Goal: Find contact information: Find contact information

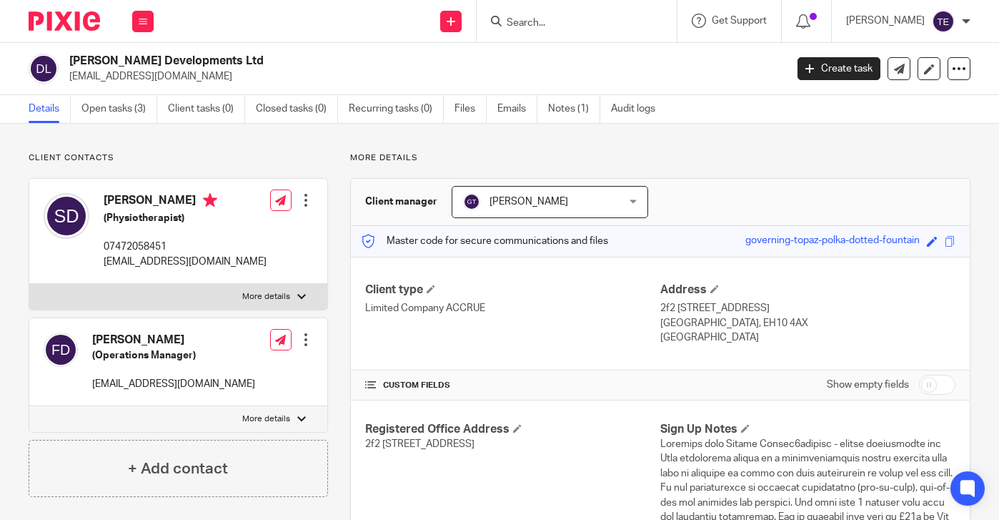
click at [557, 23] on input "Search" at bounding box center [569, 23] width 129 height 13
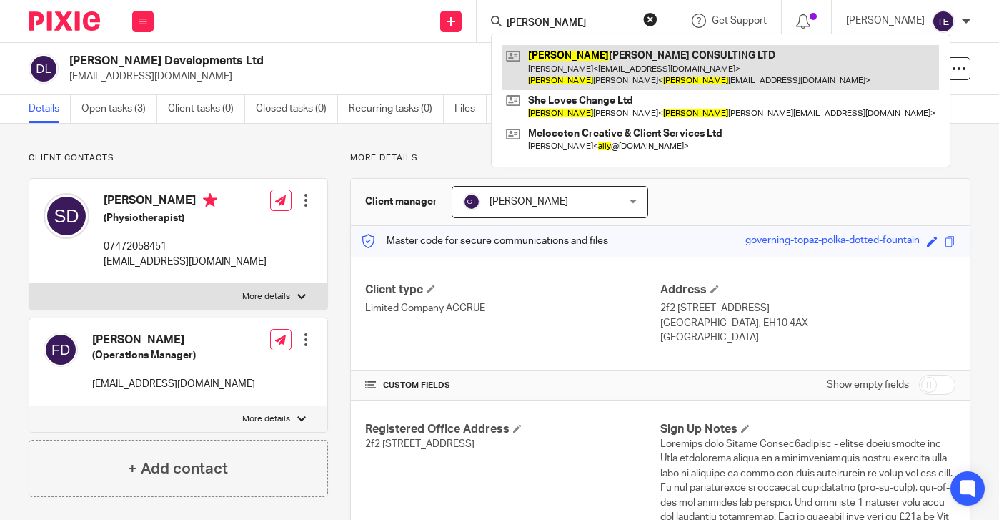
type input "sally"
click at [632, 69] on link at bounding box center [720, 67] width 437 height 44
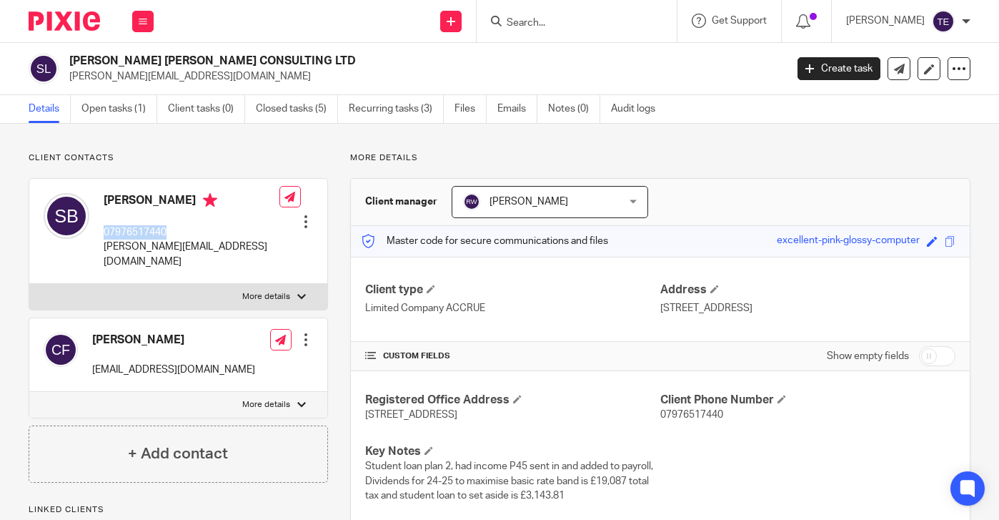
drag, startPoint x: 179, startPoint y: 234, endPoint x: 96, endPoint y: 233, distance: 82.9
click at [96, 233] on div "[PERSON_NAME] 07976517440 [PERSON_NAME][EMAIL_ADDRESS][DOMAIN_NAME]" at bounding box center [162, 231] width 236 height 90
copy div "[PERSON_NAME] 07976517440"
click at [213, 233] on p "07976517440" at bounding box center [192, 232] width 176 height 14
drag, startPoint x: 204, startPoint y: 237, endPoint x: 101, endPoint y: 239, distance: 102.9
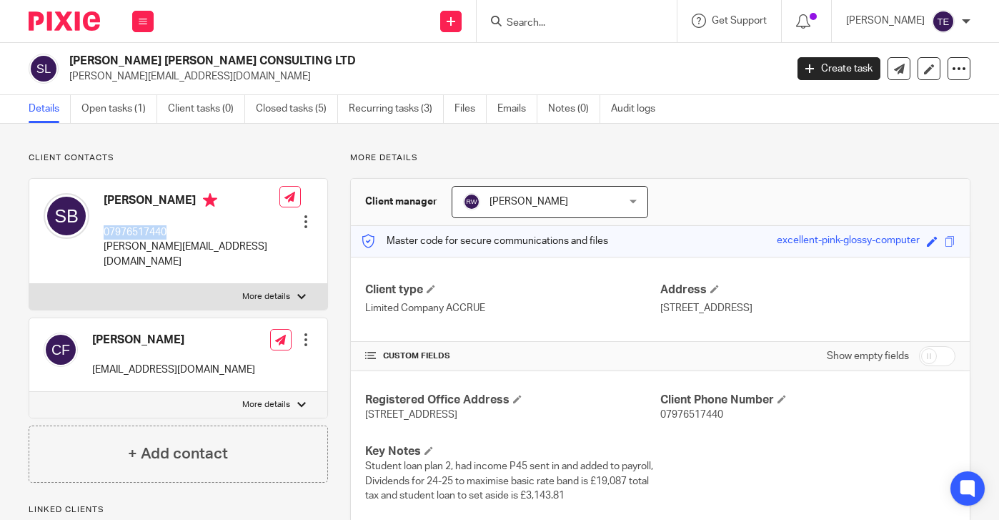
click at [101, 239] on div "Sally Bradley 07976517440 sallymariabradley@hotmail.co.uk" at bounding box center [162, 231] width 236 height 90
copy p "07976517440"
click at [559, 18] on input "Search" at bounding box center [569, 23] width 129 height 13
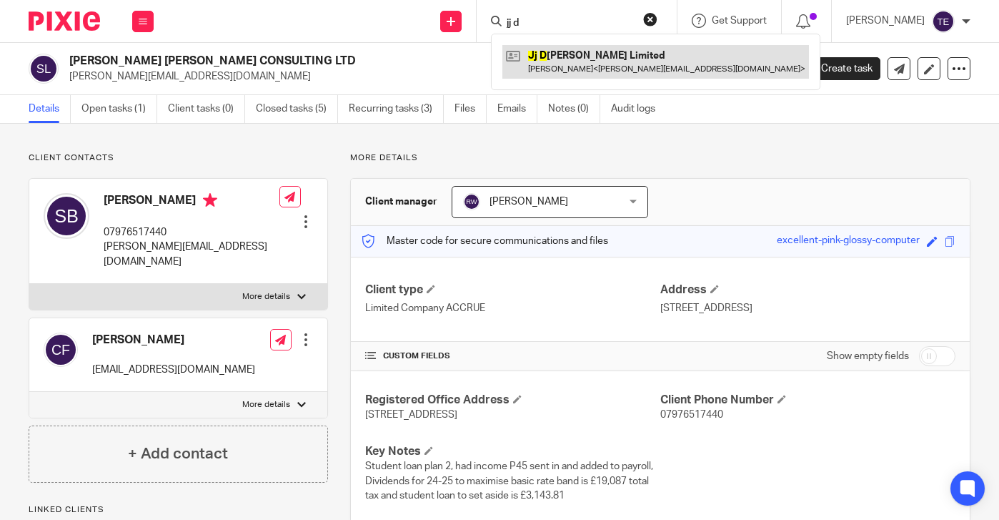
type input "jj d"
click at [621, 61] on link at bounding box center [655, 61] width 307 height 33
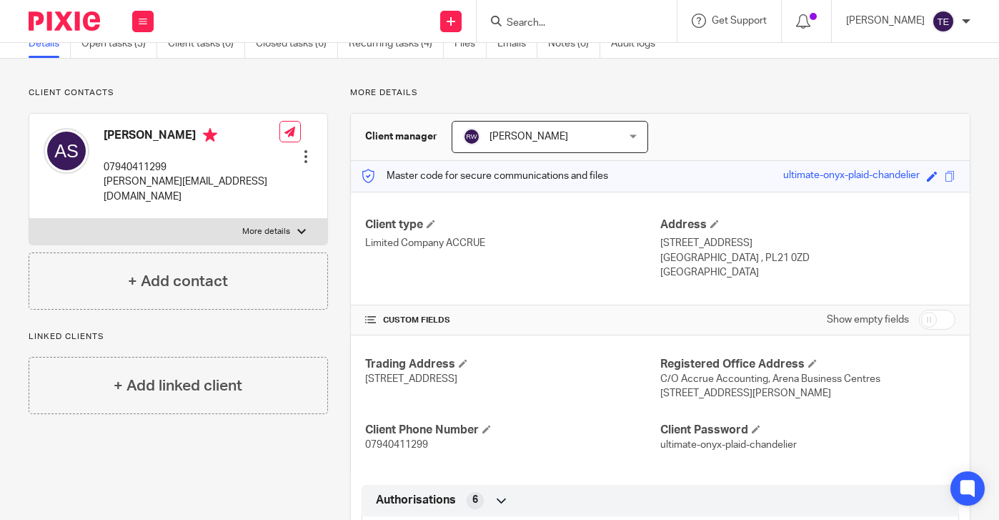
scroll to position [53, 0]
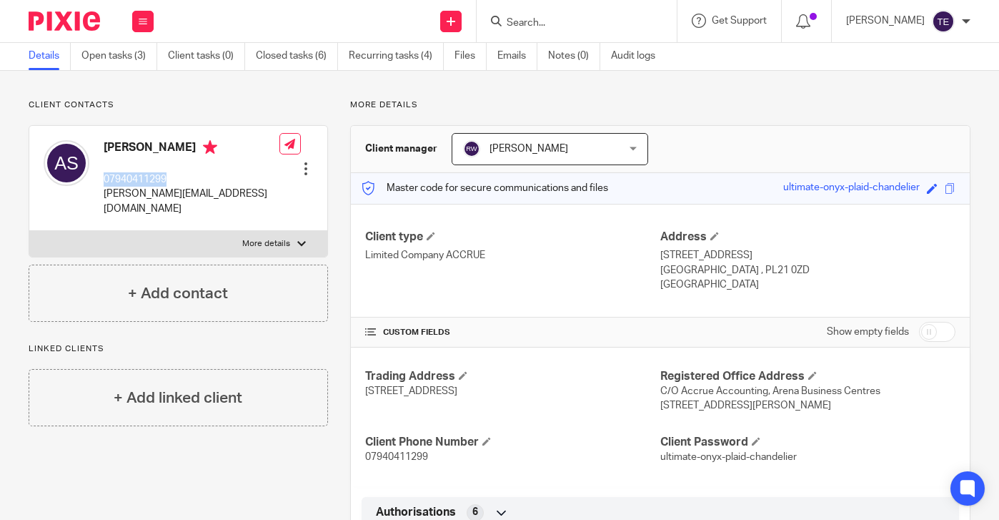
drag, startPoint x: 185, startPoint y: 179, endPoint x: 99, endPoint y: 179, distance: 86.5
click at [99, 179] on div "Aaron Smallshaw 07940411299 aaron.smallshaw@juventusdevon.co.uk" at bounding box center [162, 178] width 236 height 90
copy p "07940411299"
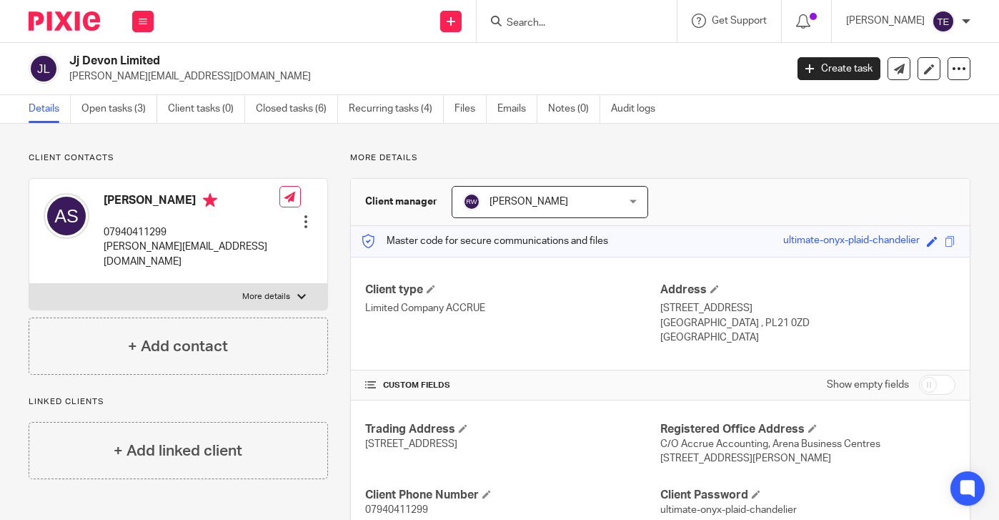
click at [554, 14] on form at bounding box center [581, 21] width 152 height 18
click at [553, 36] on div at bounding box center [577, 21] width 200 height 42
click at [557, 24] on input "Search" at bounding box center [569, 23] width 129 height 13
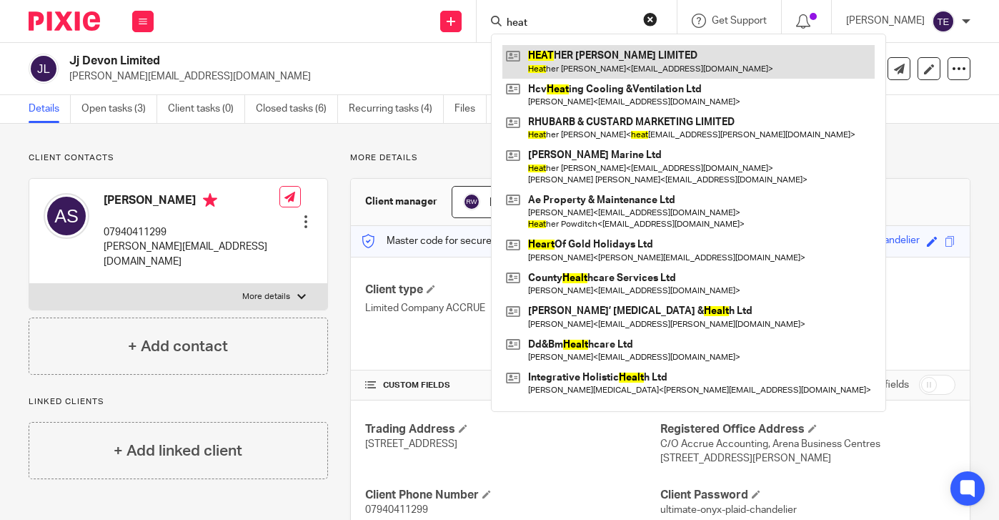
type input "heat"
click at [678, 59] on link at bounding box center [688, 61] width 372 height 33
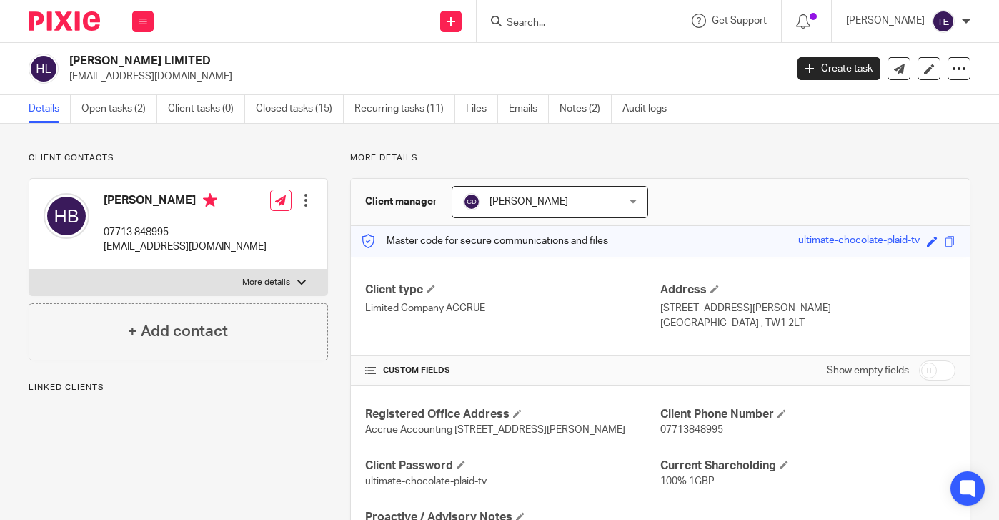
scroll to position [19, 0]
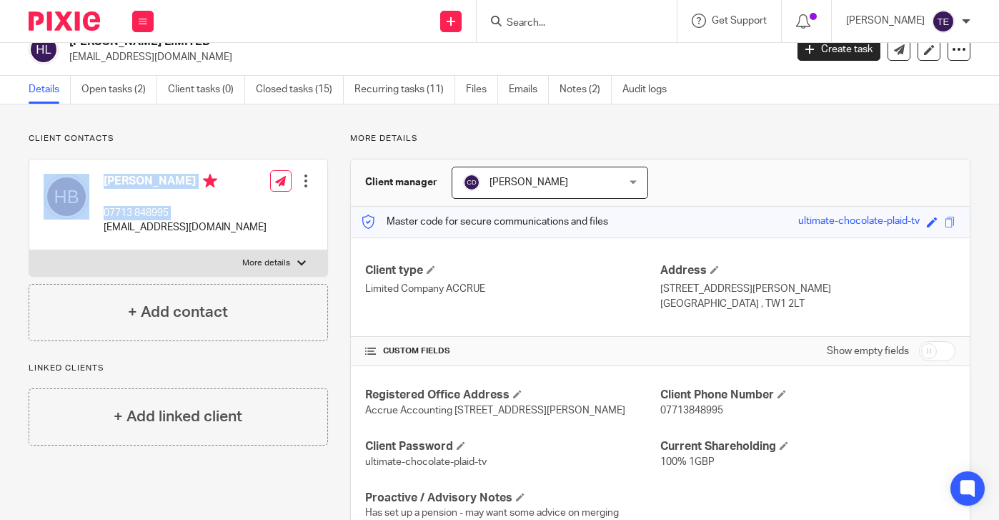
drag, startPoint x: 211, startPoint y: 229, endPoint x: 103, endPoint y: 229, distance: 107.9
click at [103, 229] on div "[PERSON_NAME] 07713 848995 [EMAIL_ADDRESS][DOMAIN_NAME] Edit contact Create cli…" at bounding box center [178, 204] width 298 height 91
click at [215, 222] on div "Heather Baird 07713 848995 hbeebaird@gmail.com Edit contact Create client from …" at bounding box center [178, 204] width 298 height 91
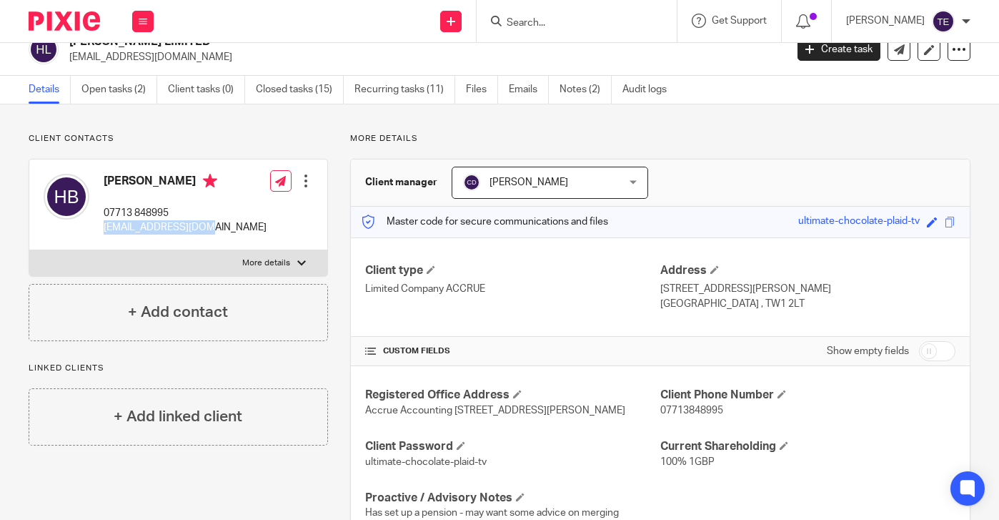
drag, startPoint x: 217, startPoint y: 228, endPoint x: 104, endPoint y: 228, distance: 113.6
click at [104, 228] on div "Heather Baird 07713 848995 hbeebaird@gmail.com Edit contact Create client from …" at bounding box center [178, 204] width 298 height 91
copy p "hbeebaird@gmail.com"
click at [176, 212] on p "07713 848995" at bounding box center [185, 213] width 163 height 14
drag, startPoint x: 176, startPoint y: 212, endPoint x: 118, endPoint y: 212, distance: 57.9
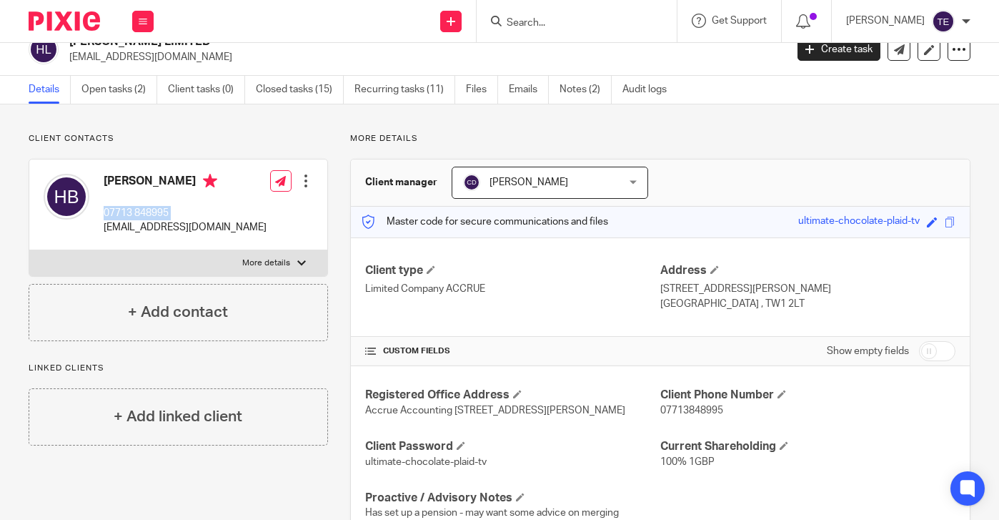
click at [118, 212] on p "07713 848995" at bounding box center [185, 213] width 163 height 14
copy div "07713 848995"
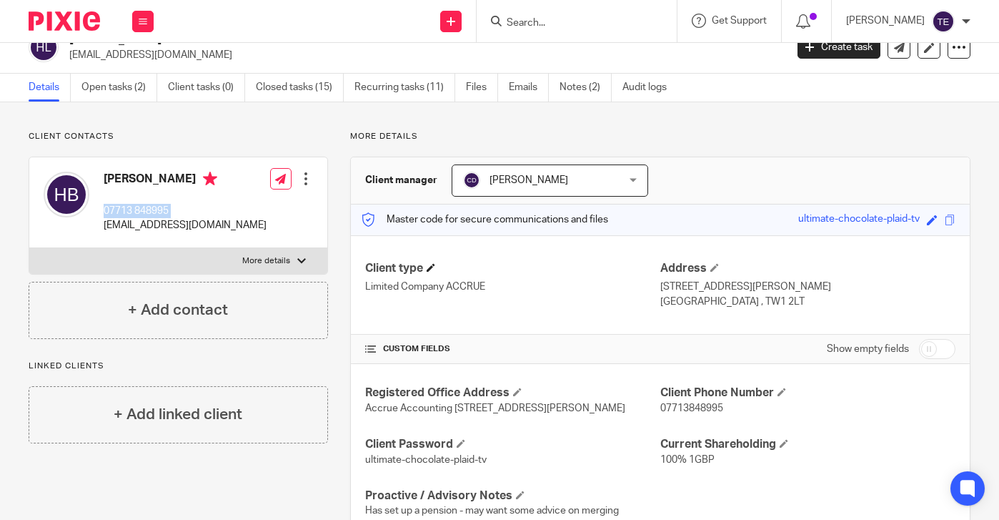
scroll to position [0, 0]
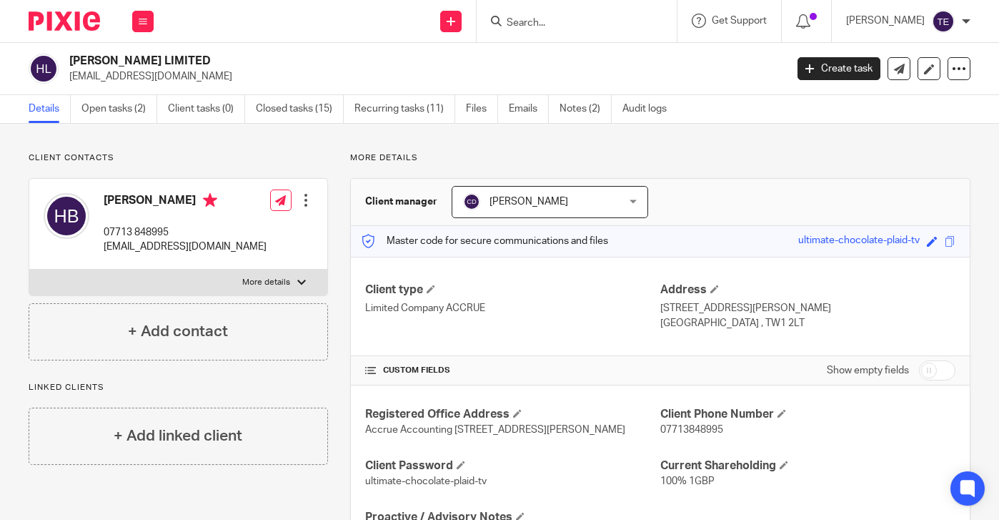
click at [228, 252] on div "Heather Baird 07713 848995 hbeebaird@gmail.com Edit contact Create client from …" at bounding box center [178, 224] width 298 height 91
drag, startPoint x: 214, startPoint y: 246, endPoint x: 101, endPoint y: 247, distance: 113.6
click at [101, 247] on div "Heather Baird 07713 848995 hbeebaird@gmail.com Edit contact Create client from …" at bounding box center [178, 224] width 298 height 91
copy p "hbeebaird@gmail.com"
click at [543, 24] on input "Search" at bounding box center [569, 23] width 129 height 13
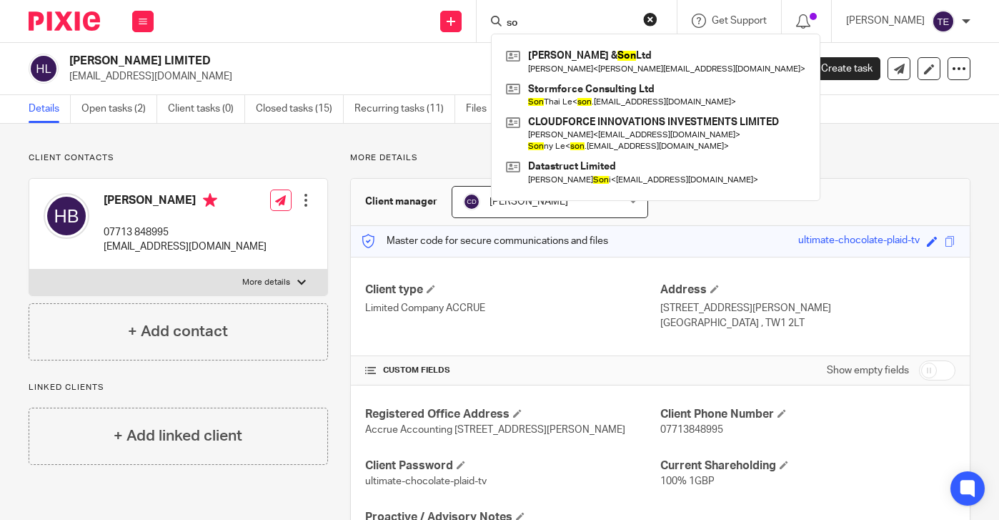
type input "s"
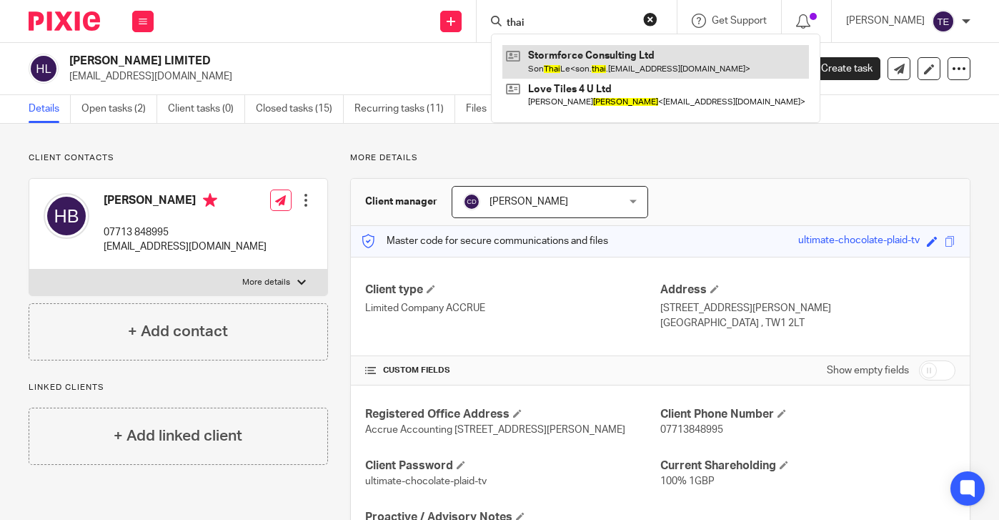
type input "thai"
click at [610, 62] on link at bounding box center [655, 61] width 307 height 33
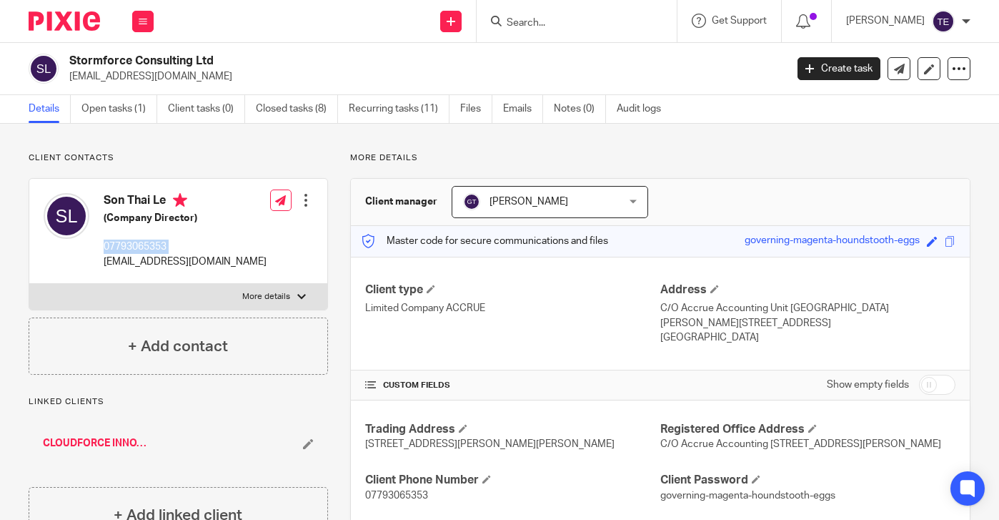
drag, startPoint x: 189, startPoint y: 254, endPoint x: 99, endPoint y: 244, distance: 89.8
click at [99, 244] on div "Son Thai Le (Company Director) 07793065353 son.thai.le@gmail.com" at bounding box center [155, 231] width 223 height 90
copy div "07793065353"
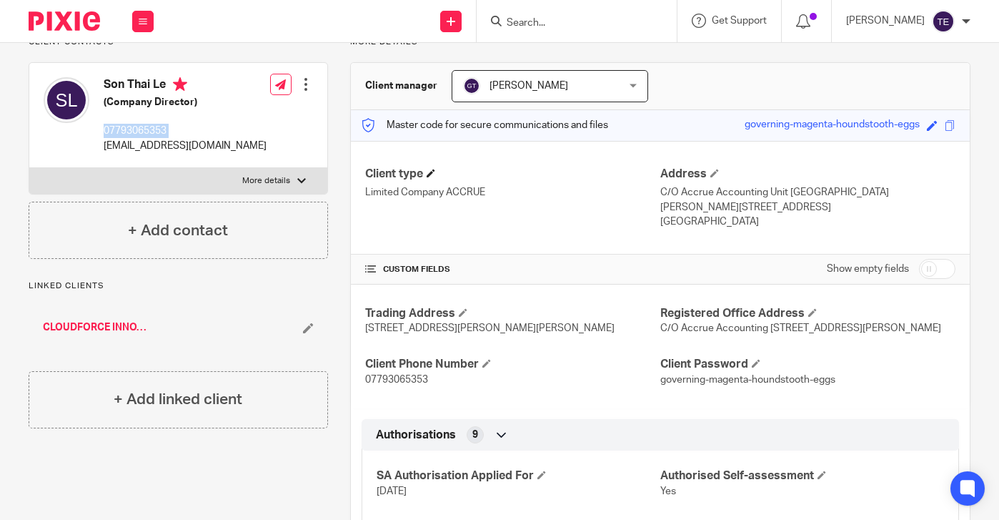
scroll to position [132, 0]
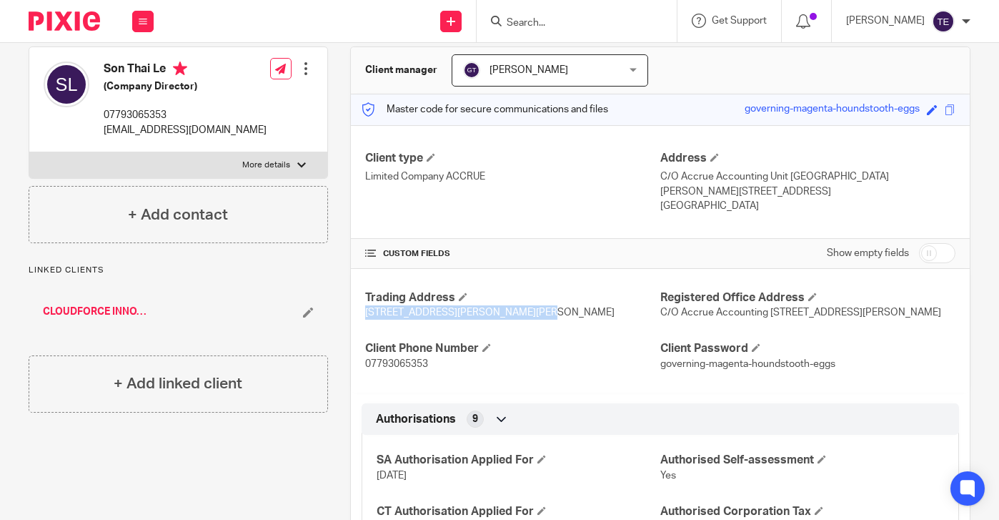
drag, startPoint x: 537, startPoint y: 327, endPoint x: 362, endPoint y: 333, distance: 175.2
click at [362, 333] on div "Trading Address 23 Haywood Road, Bromley, BR2 9RG Registered Office Address C/O…" at bounding box center [660, 331] width 619 height 124
copy span "23 Haywood Road, Bromley, BR2 9RG"
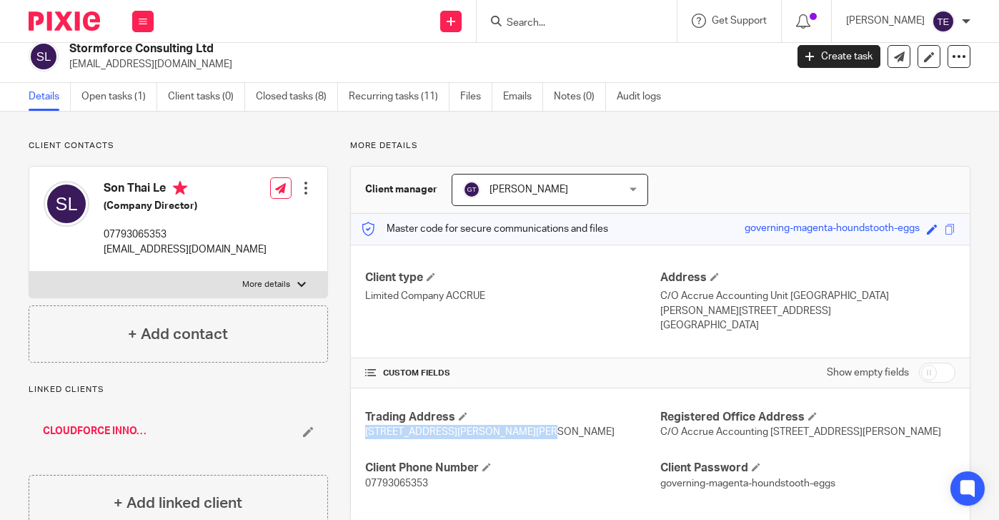
scroll to position [0, 0]
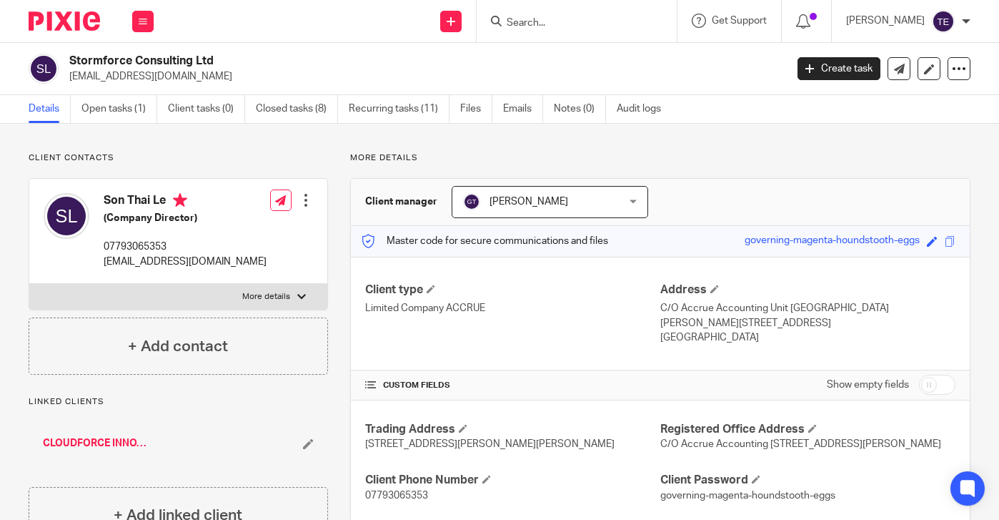
click at [588, 24] on input "Search" at bounding box center [569, 23] width 129 height 13
type input "b"
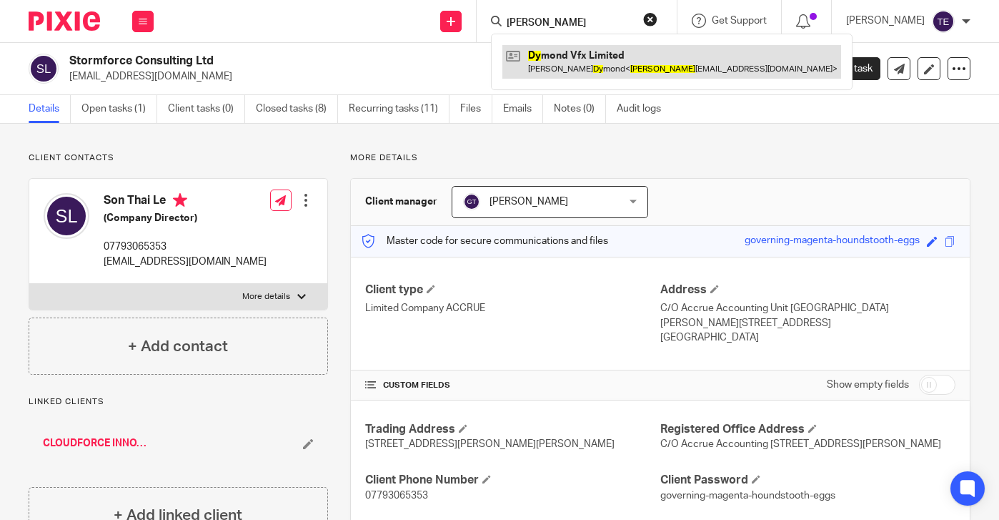
type input "joe dy"
click at [645, 66] on link at bounding box center [671, 61] width 339 height 33
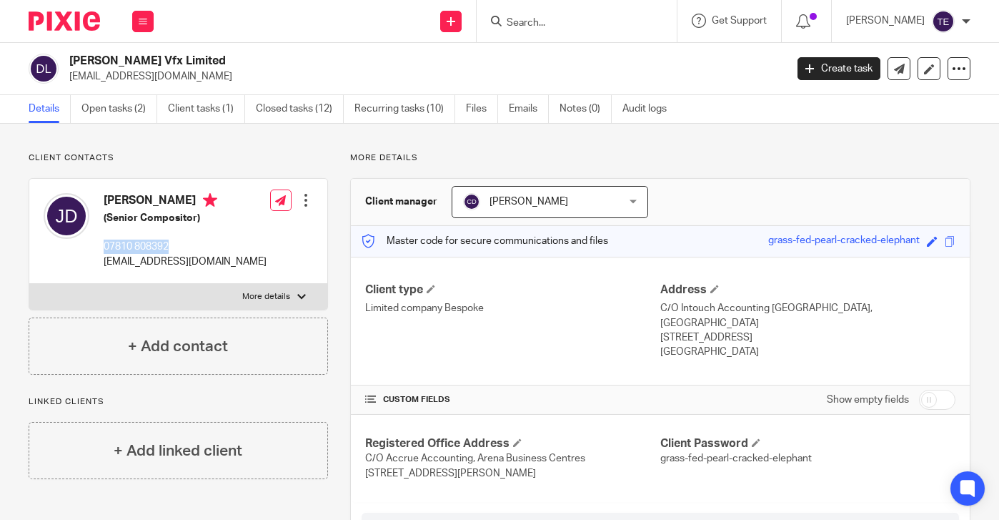
drag, startPoint x: 200, startPoint y: 247, endPoint x: 102, endPoint y: 252, distance: 98.0
click at [102, 252] on div "[PERSON_NAME] (Senior Compositor) 07810 808392 [EMAIL_ADDRESS][DOMAIN_NAME]" at bounding box center [155, 231] width 223 height 90
copy p "07810 808392"
click at [225, 262] on div "[PERSON_NAME] (Senior Compositor) 07810 808392 [EMAIL_ADDRESS][DOMAIN_NAME] Edi…" at bounding box center [178, 231] width 298 height 105
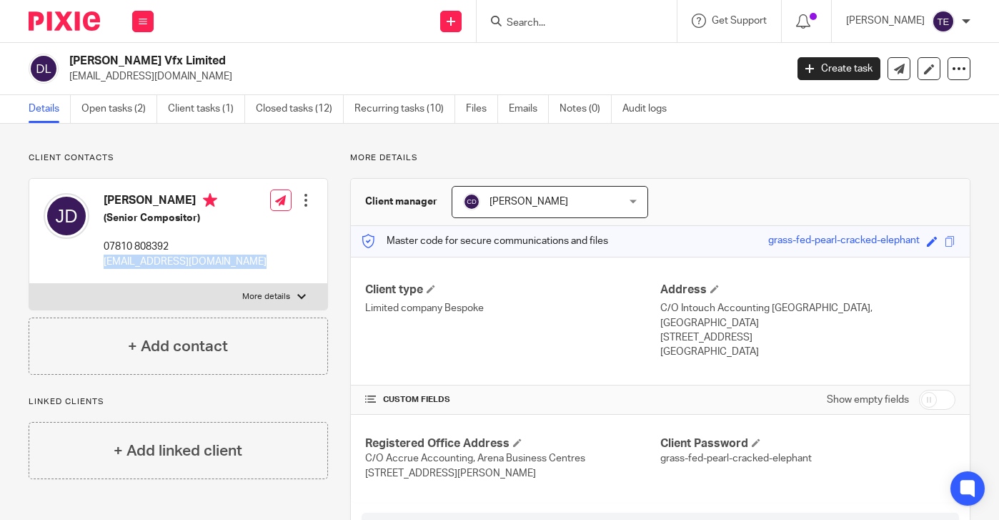
drag, startPoint x: 225, startPoint y: 262, endPoint x: 111, endPoint y: 262, distance: 114.4
click at [111, 262] on div "[PERSON_NAME] (Senior Compositor) 07810 808392 [EMAIL_ADDRESS][DOMAIN_NAME] Edi…" at bounding box center [178, 231] width 298 height 105
copy div "[EMAIL_ADDRESS][DOMAIN_NAME]"
click at [555, 25] on input "Search" at bounding box center [569, 23] width 129 height 13
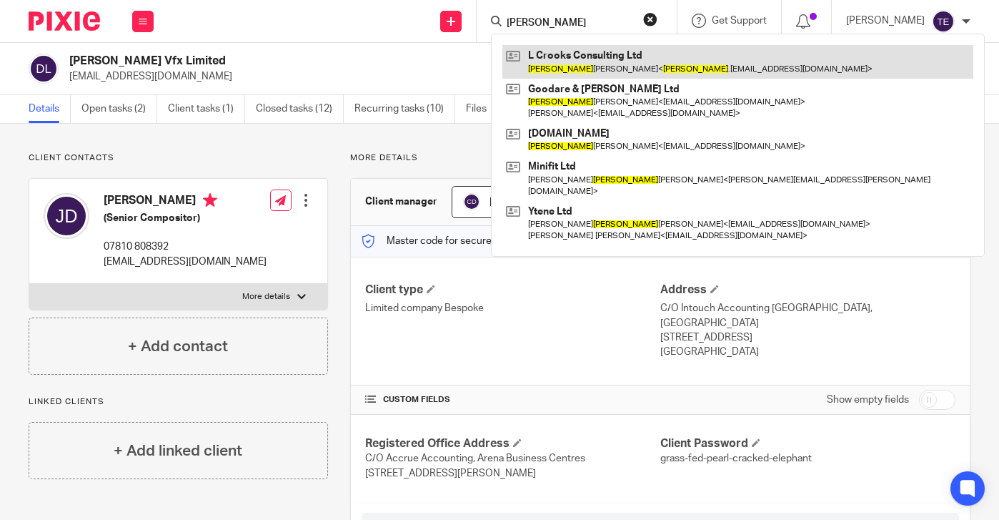
type input "[PERSON_NAME]"
click at [663, 71] on link at bounding box center [737, 61] width 471 height 33
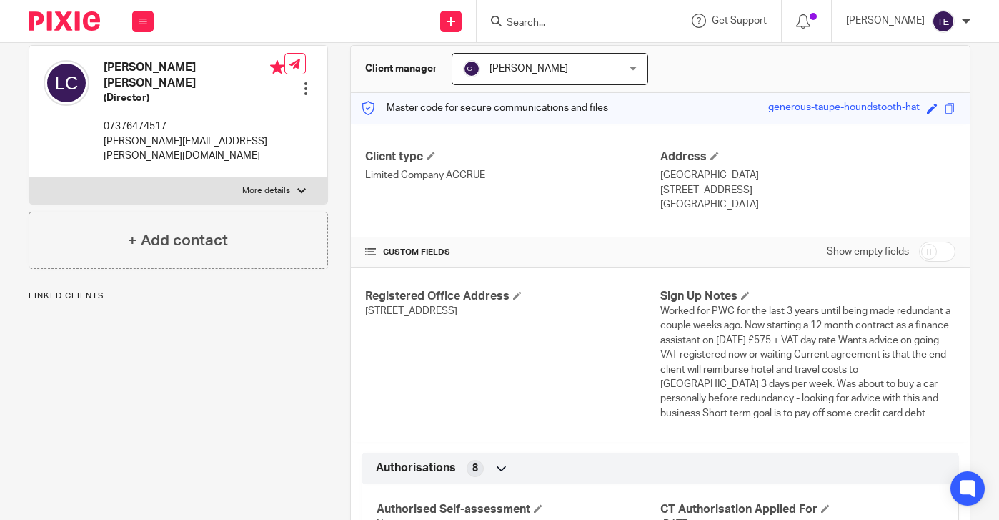
scroll to position [137, 0]
